Goal: Find contact information

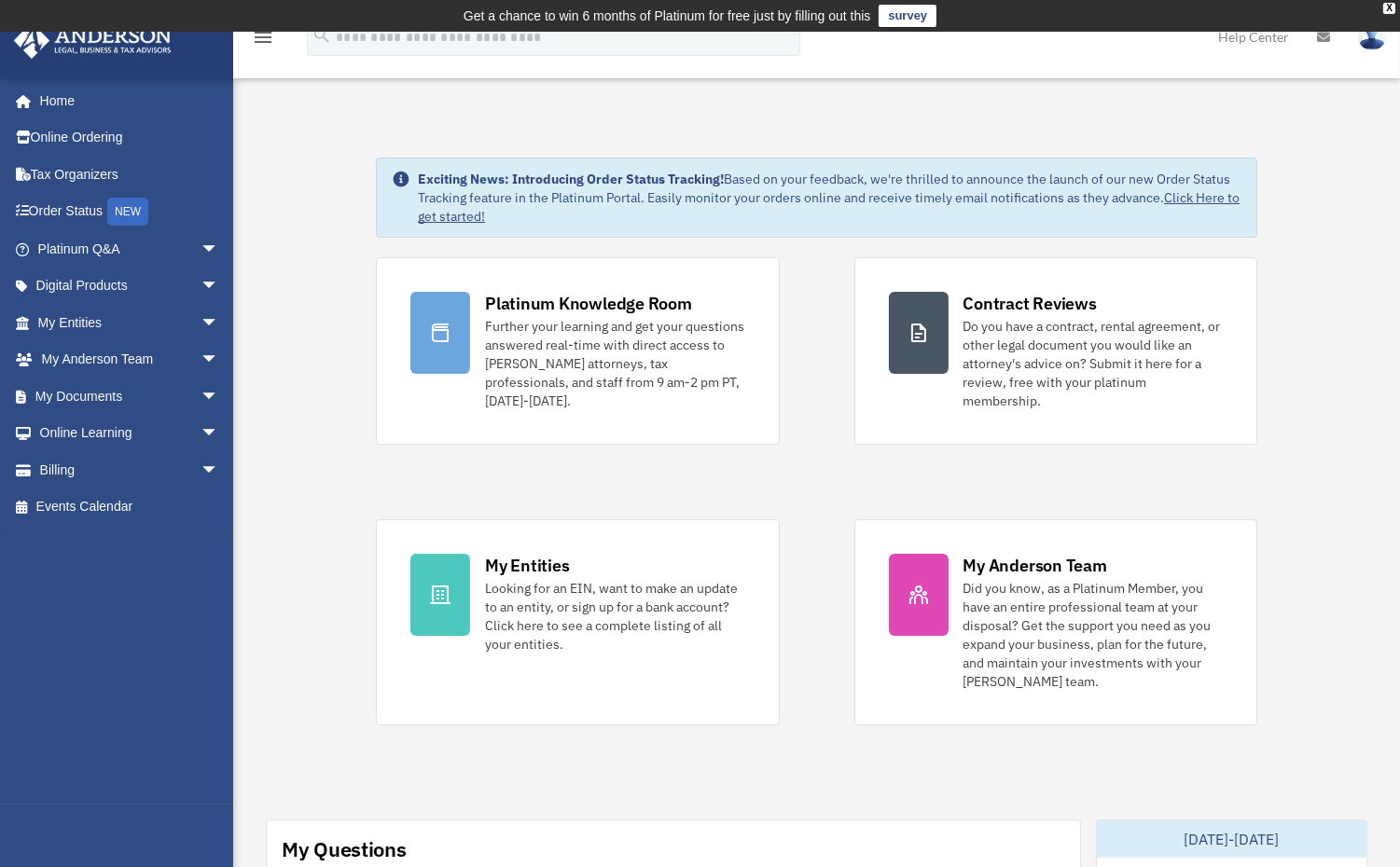
click at [164, 357] on link "My [PERSON_NAME] Team arrow_drop_down" at bounding box center [131, 359] width 234 height 37
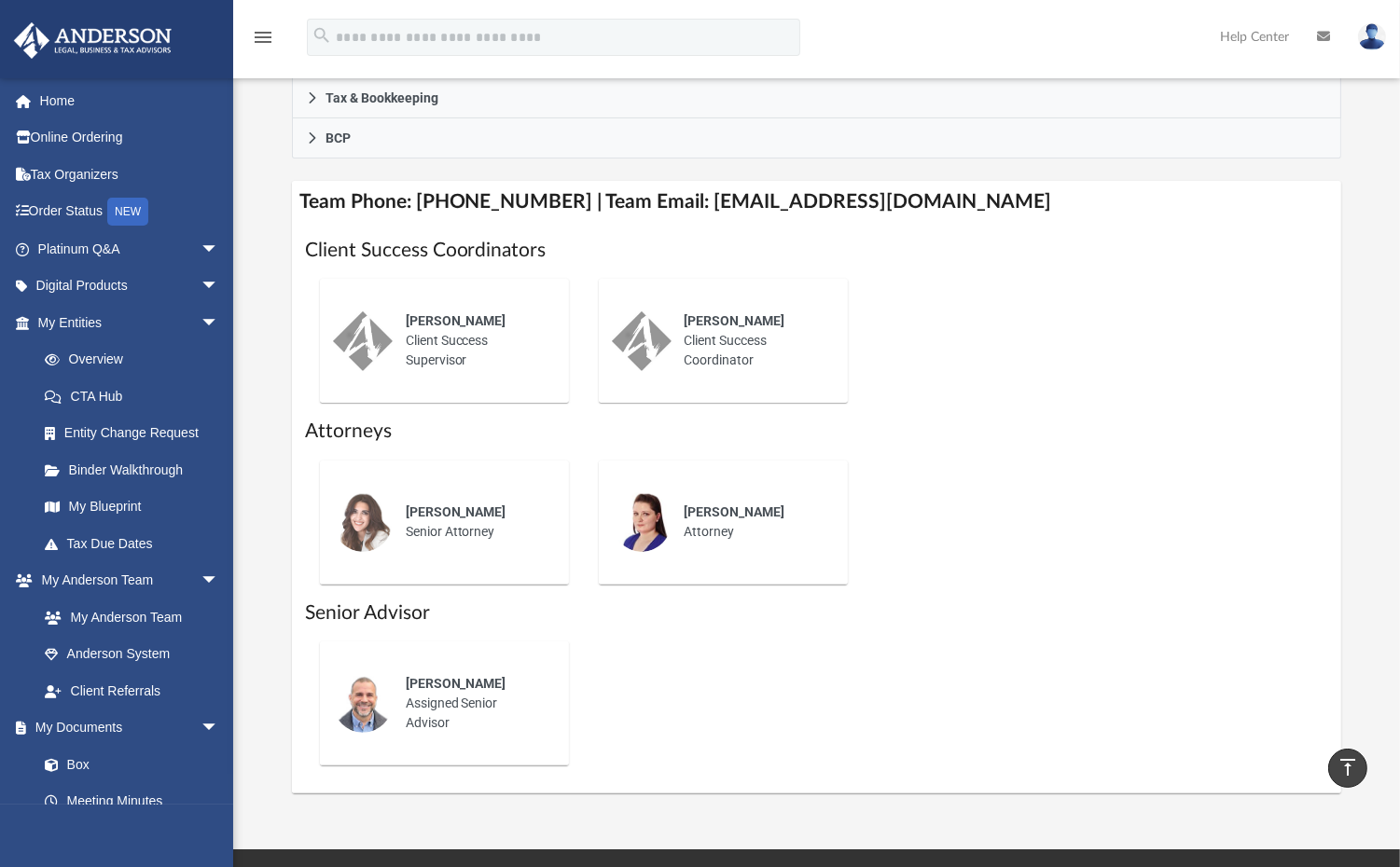
scroll to position [746, 0]
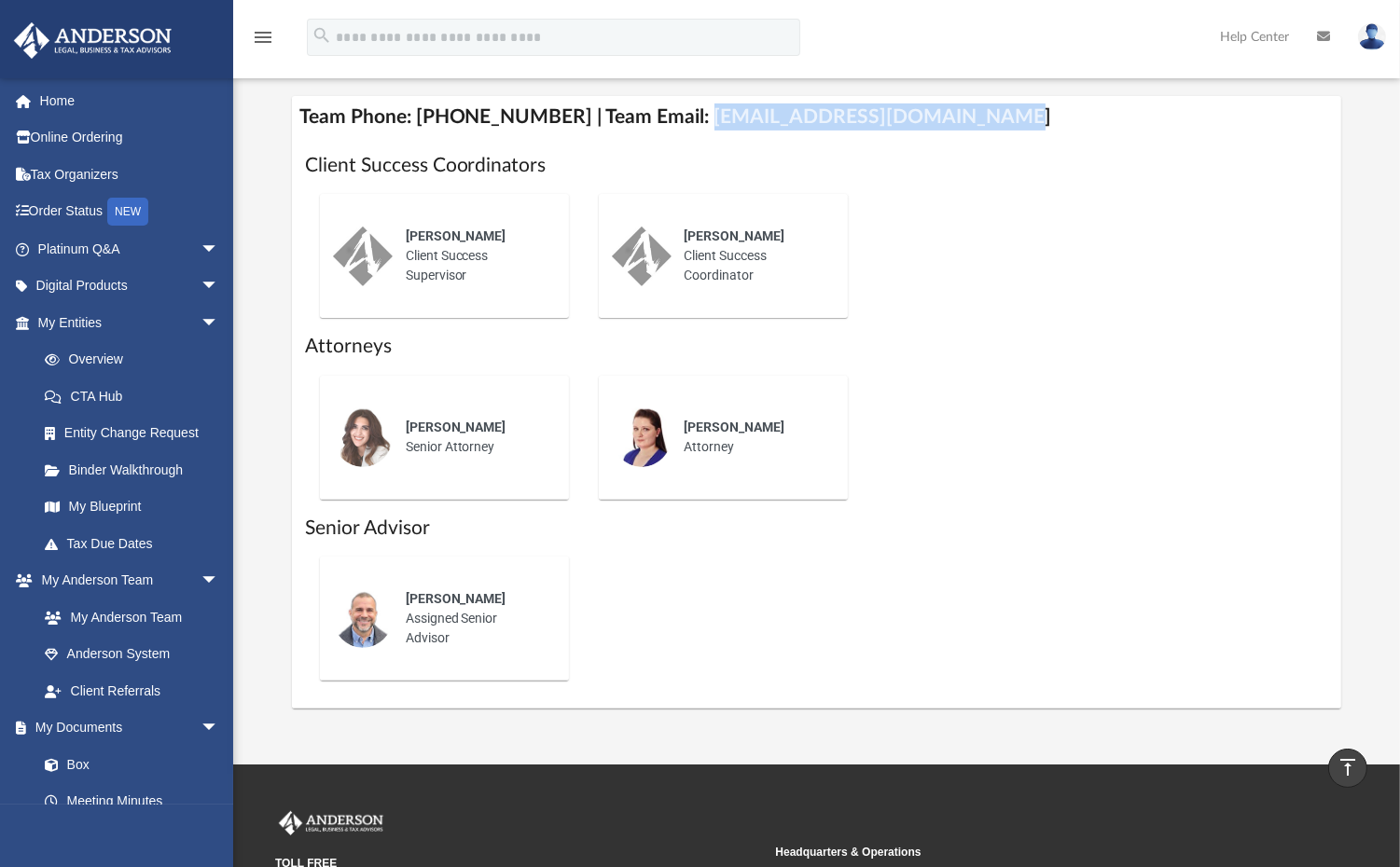
drag, startPoint x: 674, startPoint y: 120, endPoint x: 953, endPoint y: 122, distance: 279.0
click at [953, 122] on h4 "Team Phone: [PHONE_NUMBER] | Team Email: [EMAIL_ADDRESS][DOMAIN_NAME]" at bounding box center [817, 117] width 1050 height 42
drag, startPoint x: 952, startPoint y: 122, endPoint x: 938, endPoint y: 126, distance: 14.6
copy h4 "[EMAIL_ADDRESS][DOMAIN_NAME]"
